Goal: Information Seeking & Learning: Find specific fact

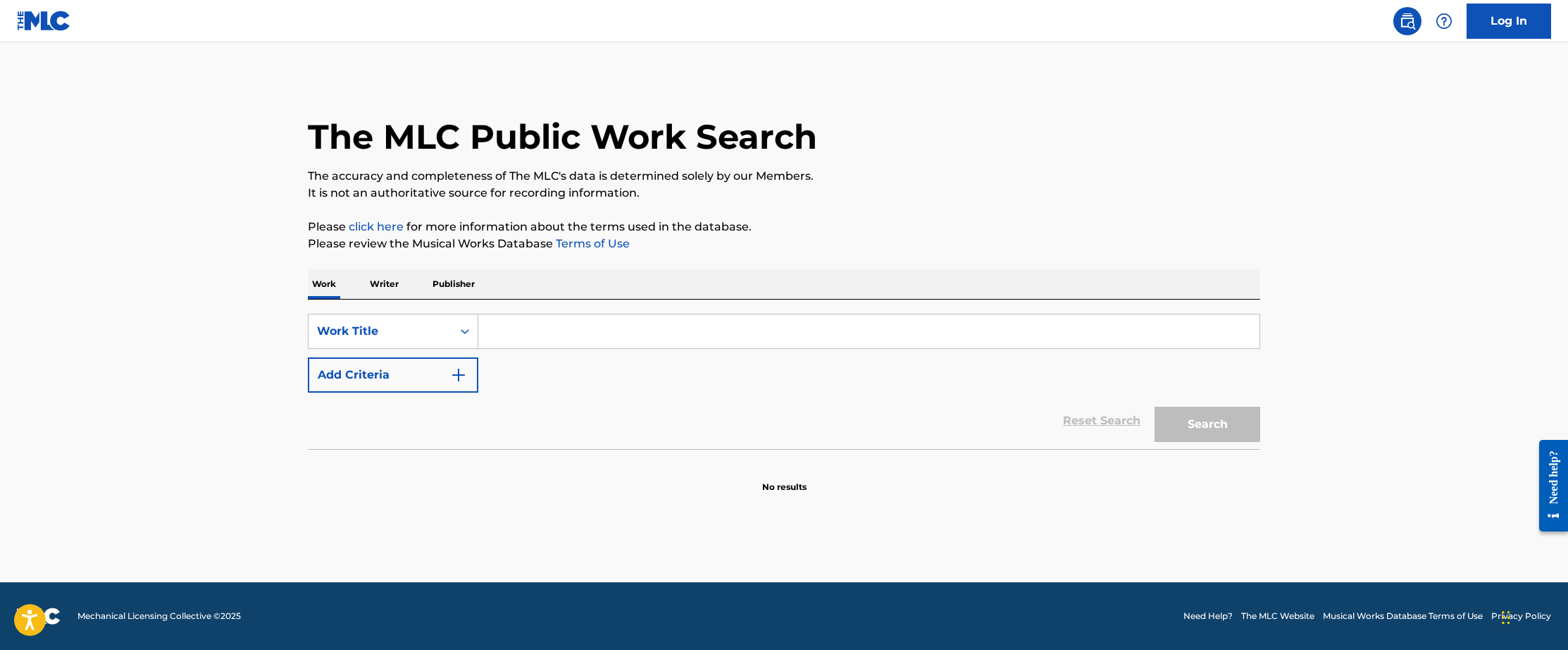
click at [682, 328] on input "Search Form" at bounding box center [869, 331] width 782 height 34
paste input "Uphill Hill Peace of Mind"
type input "Uphill Hill Peace of Mind"
click at [1197, 423] on button "Search" at bounding box center [1207, 424] width 105 height 35
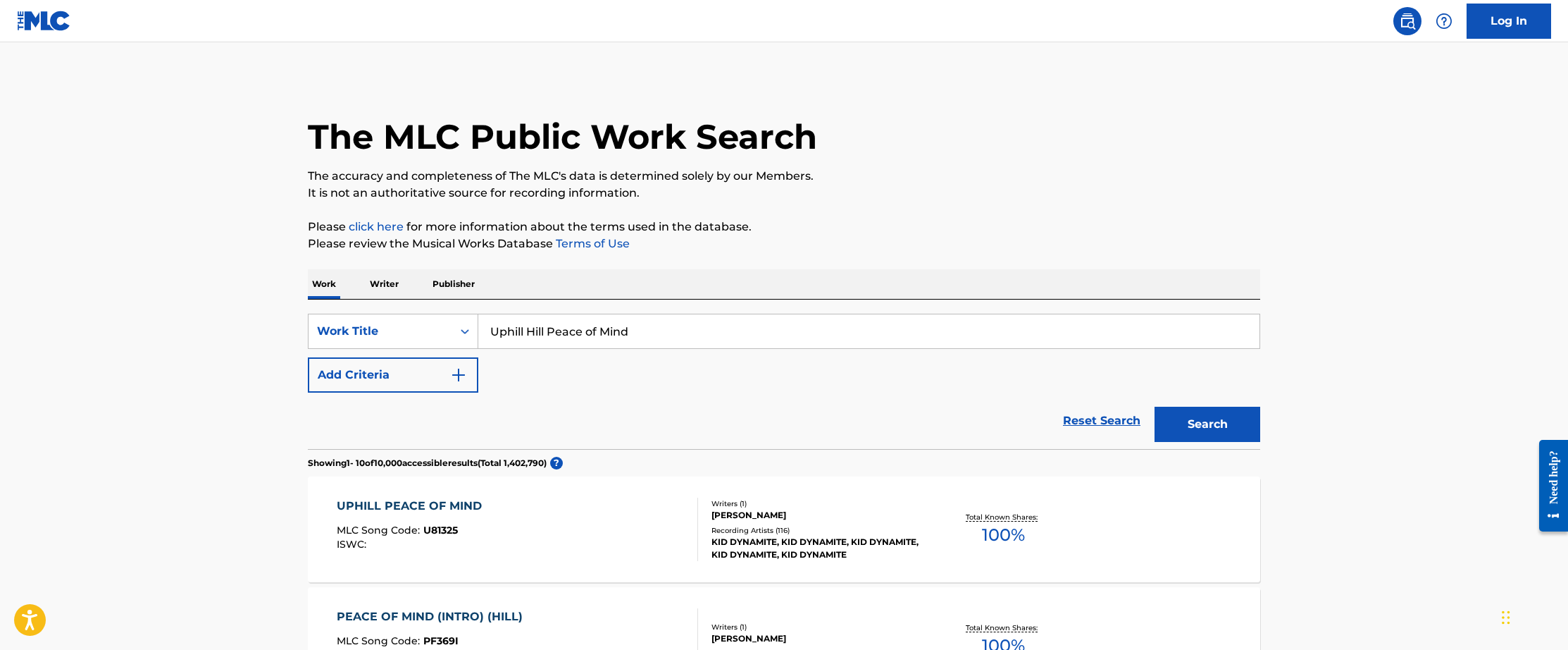
click at [440, 498] on div "UPHILL PEACE OF MIND" at bounding box center [413, 506] width 152 height 17
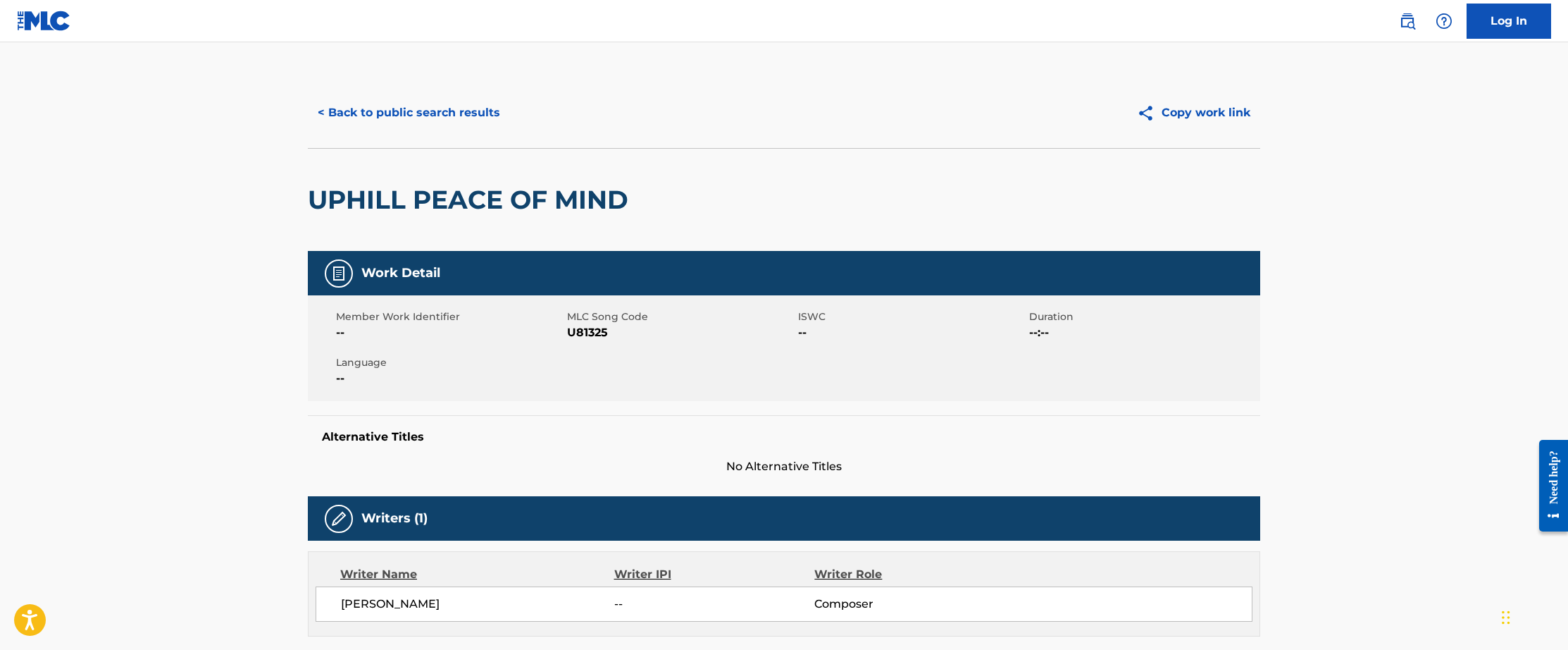
click at [370, 110] on button "< Back to public search results" at bounding box center [409, 113] width 203 height 35
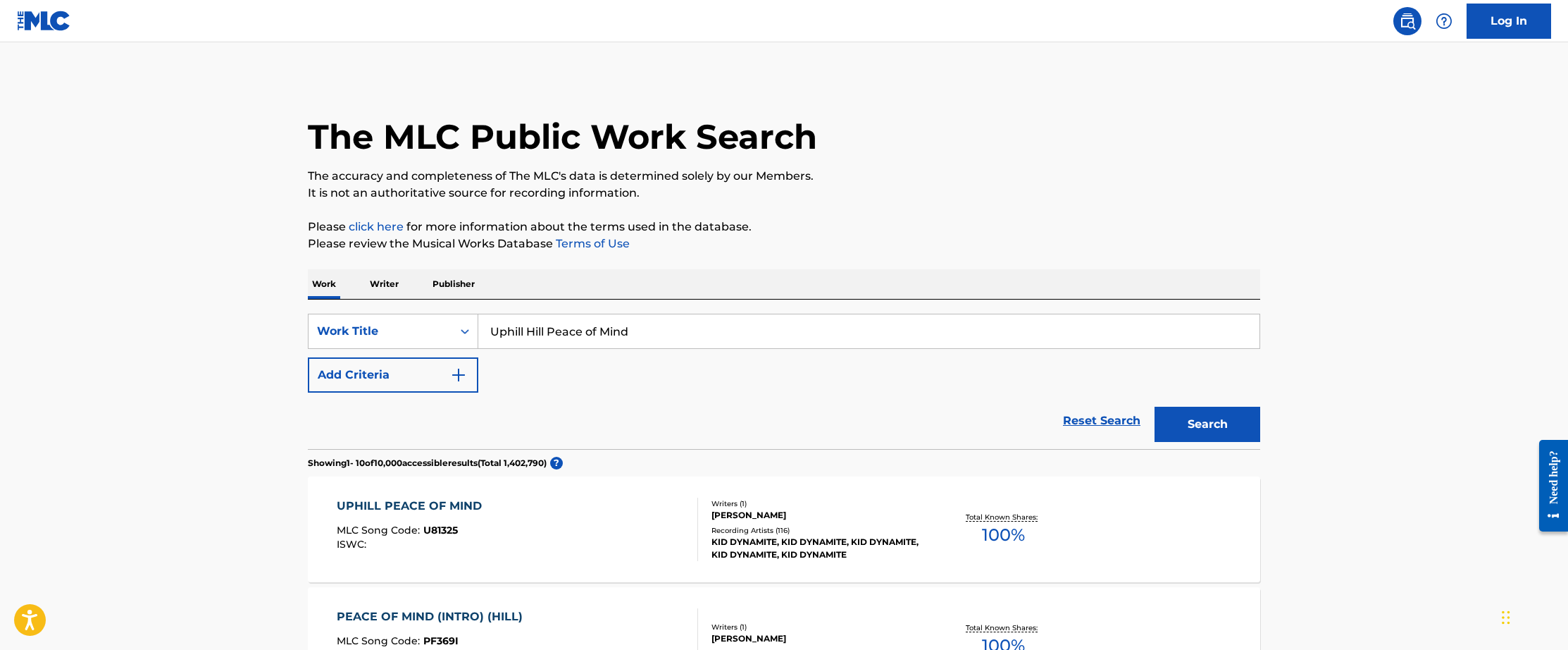
drag, startPoint x: 679, startPoint y: 339, endPoint x: 281, endPoint y: 311, distance: 399.0
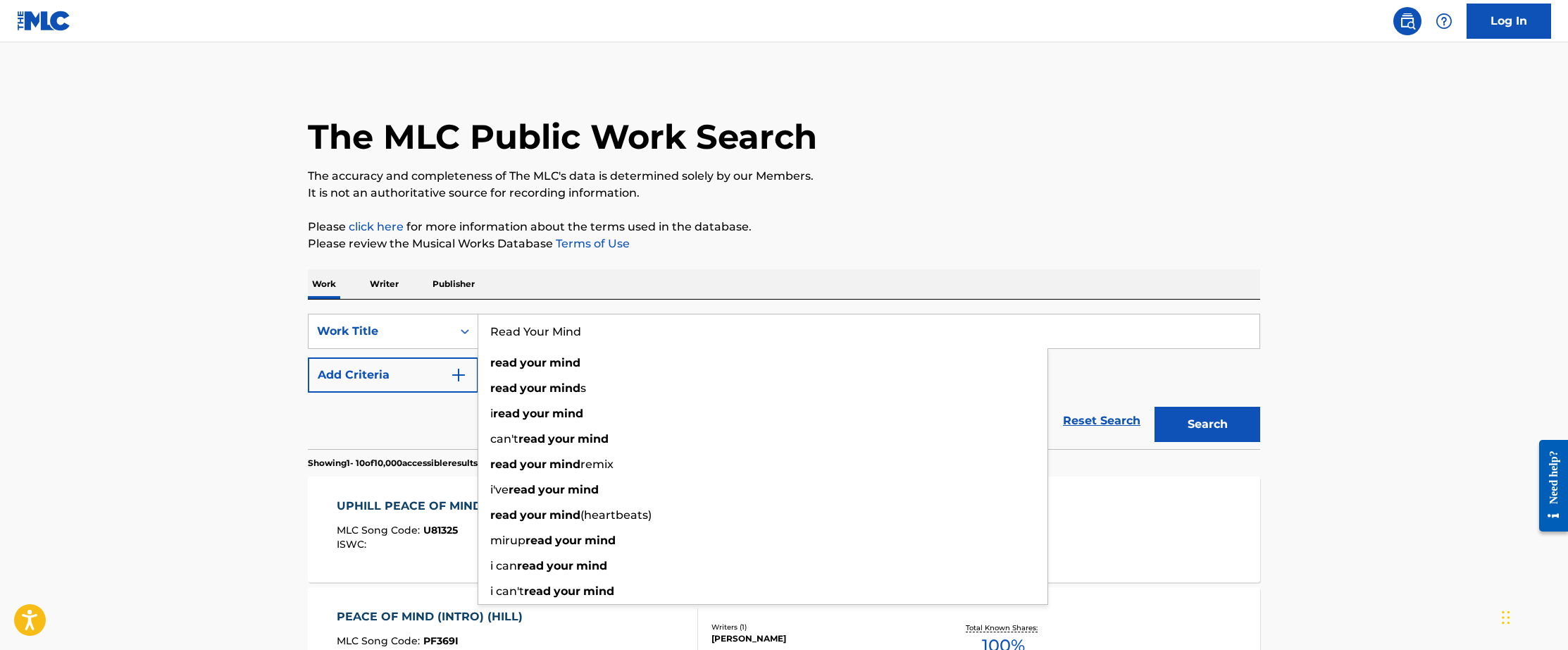
type input "Read Your Mind"
click at [324, 372] on button "Add Criteria" at bounding box center [393, 375] width 170 height 35
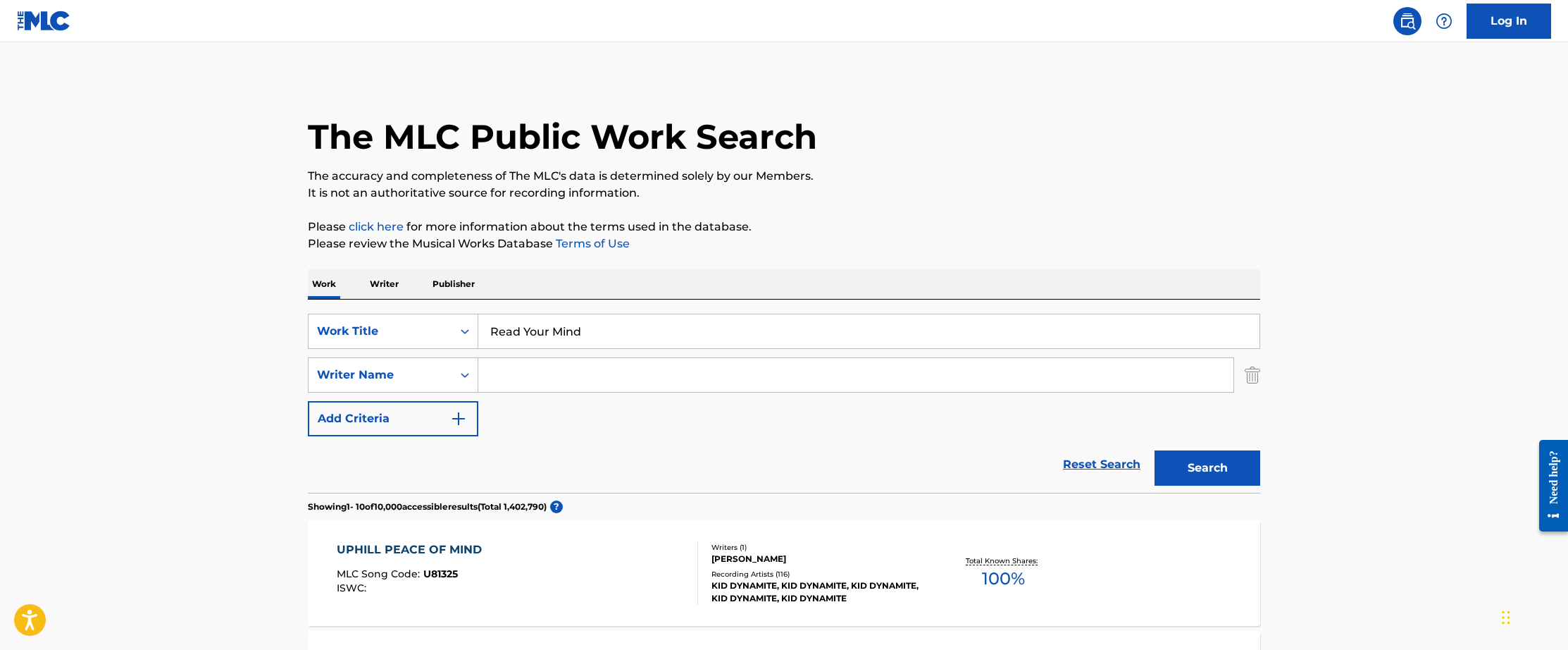
click at [537, 373] on input "Search Form" at bounding box center [856, 375] width 755 height 34
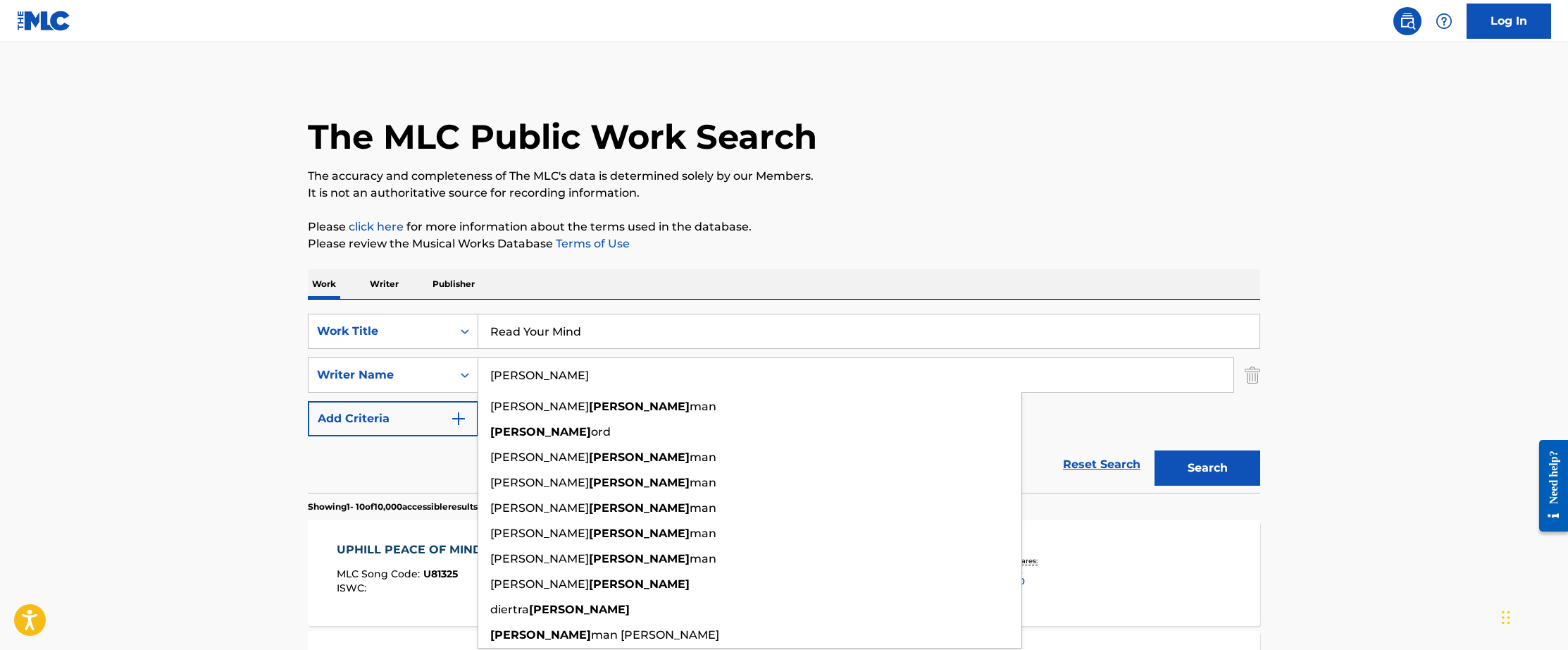
type input "[PERSON_NAME]"
click at [1207, 468] on button "Search" at bounding box center [1207, 468] width 105 height 35
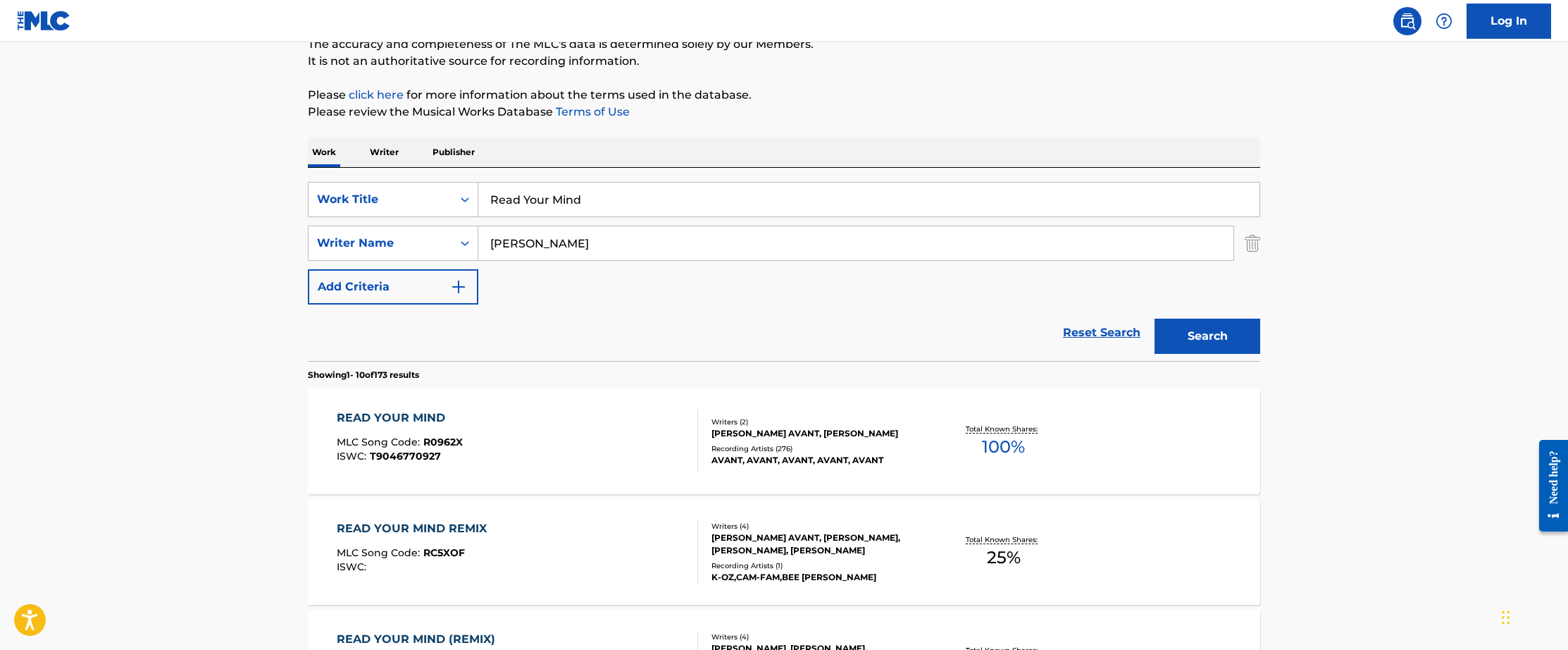
scroll to position [182, 0]
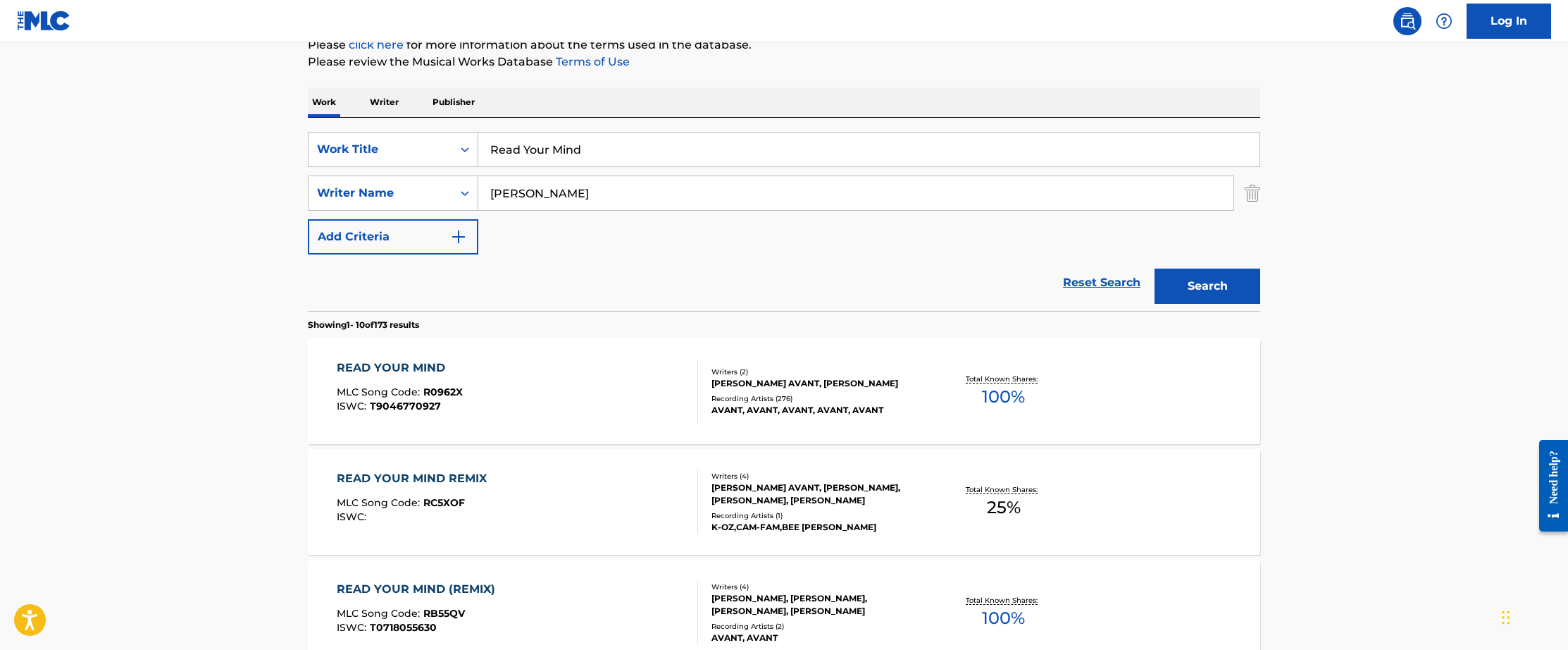
click at [384, 372] on div "READ YOUR MIND" at bounding box center [399, 367] width 126 height 17
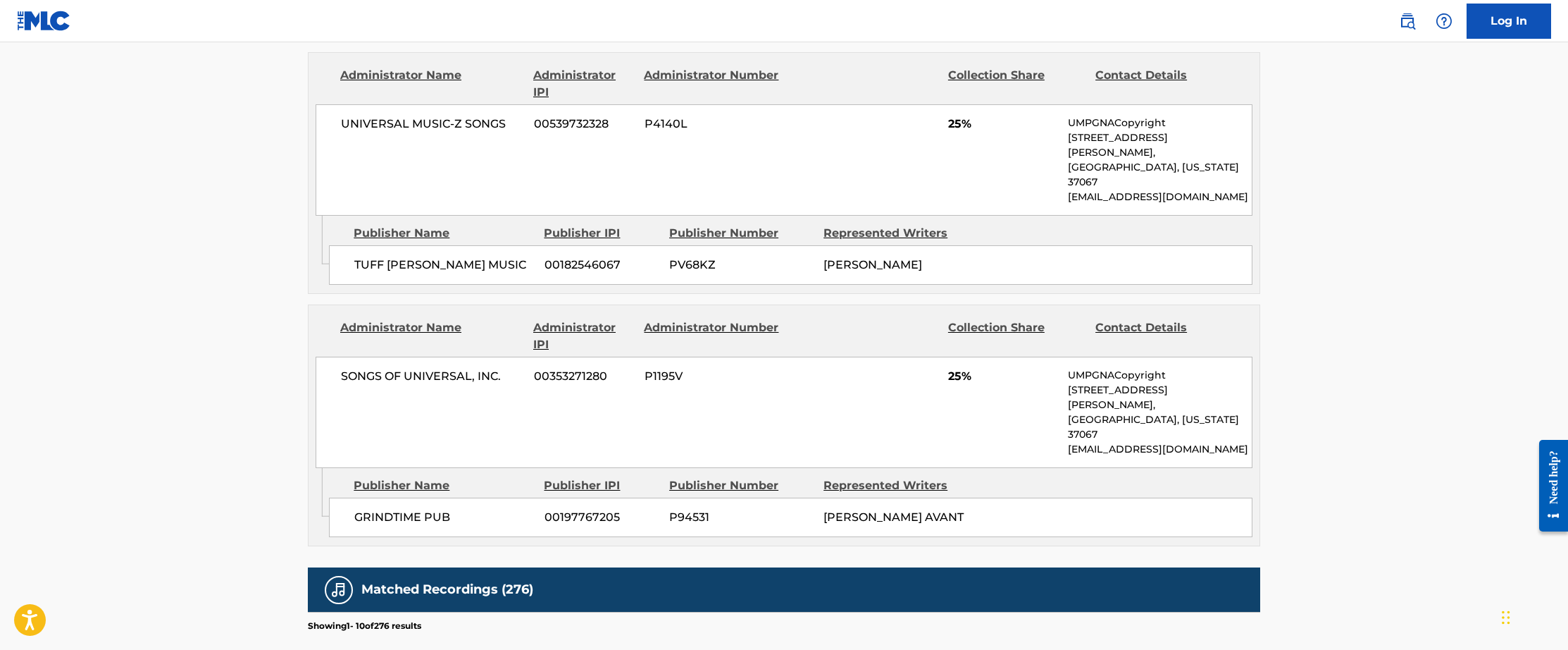
scroll to position [1089, 0]
